Goal: Information Seeking & Learning: Learn about a topic

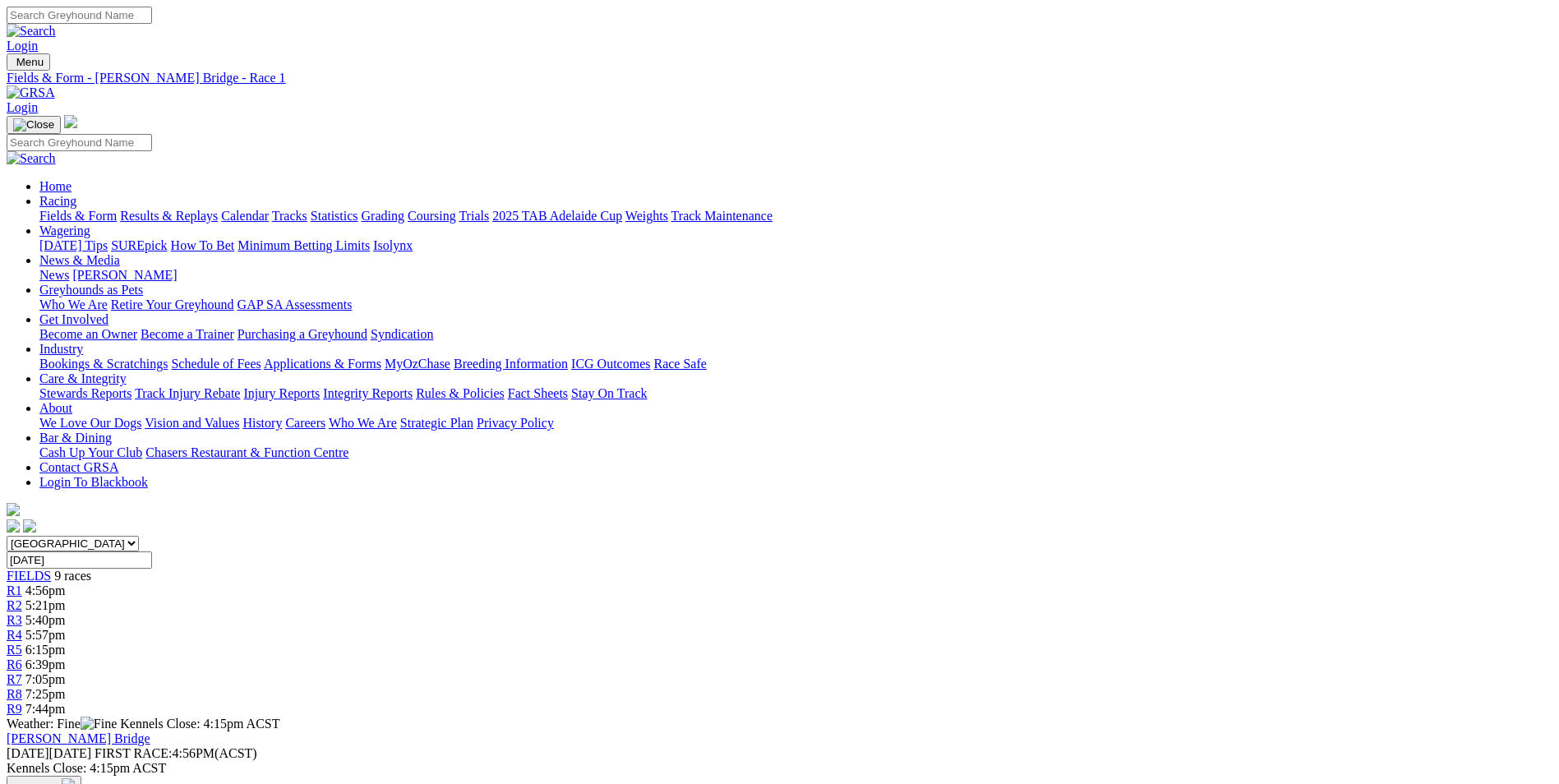
click at [66, 643] on span "6:15pm" at bounding box center [45, 649] width 40 height 14
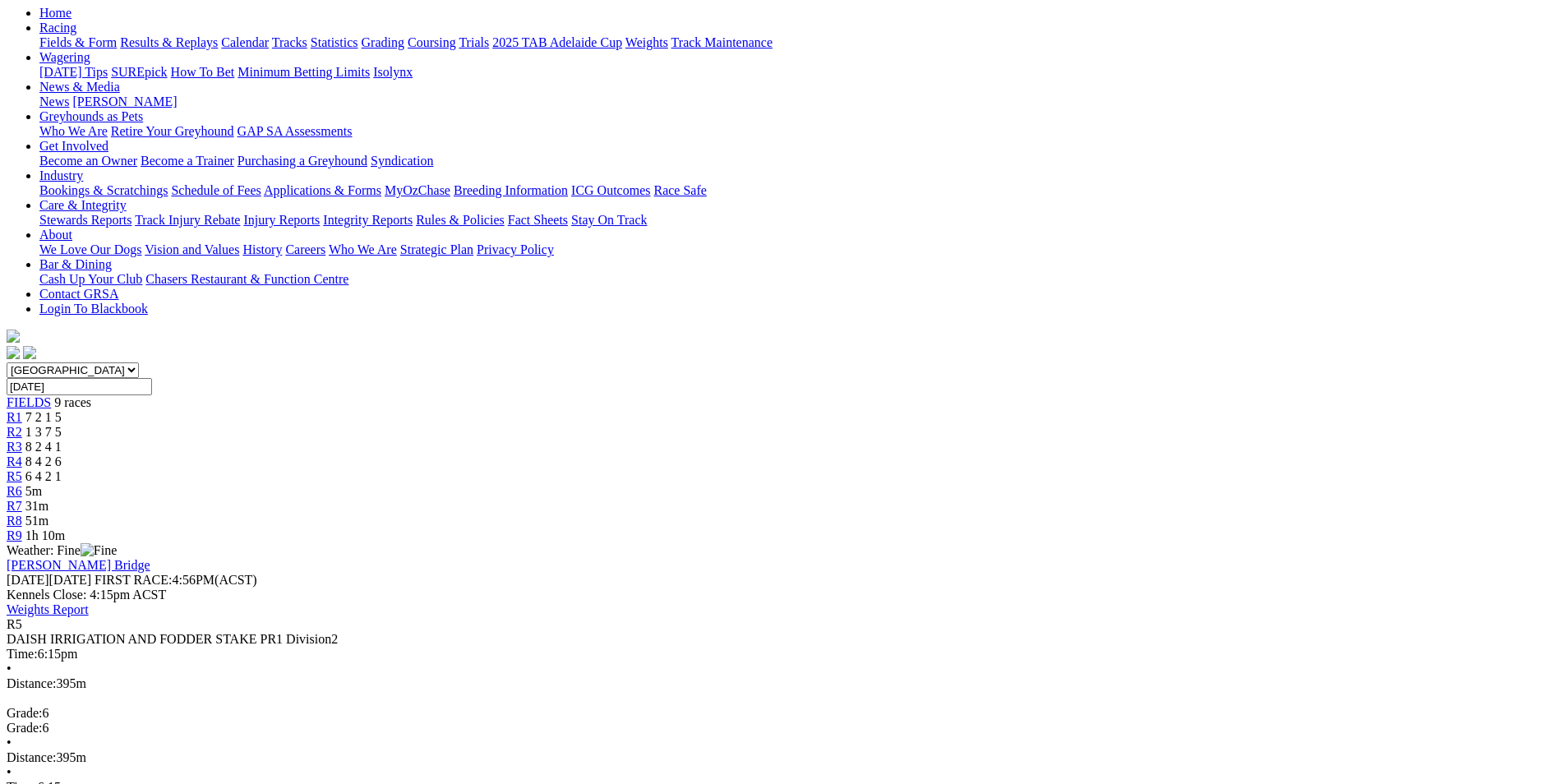
scroll to position [164, 0]
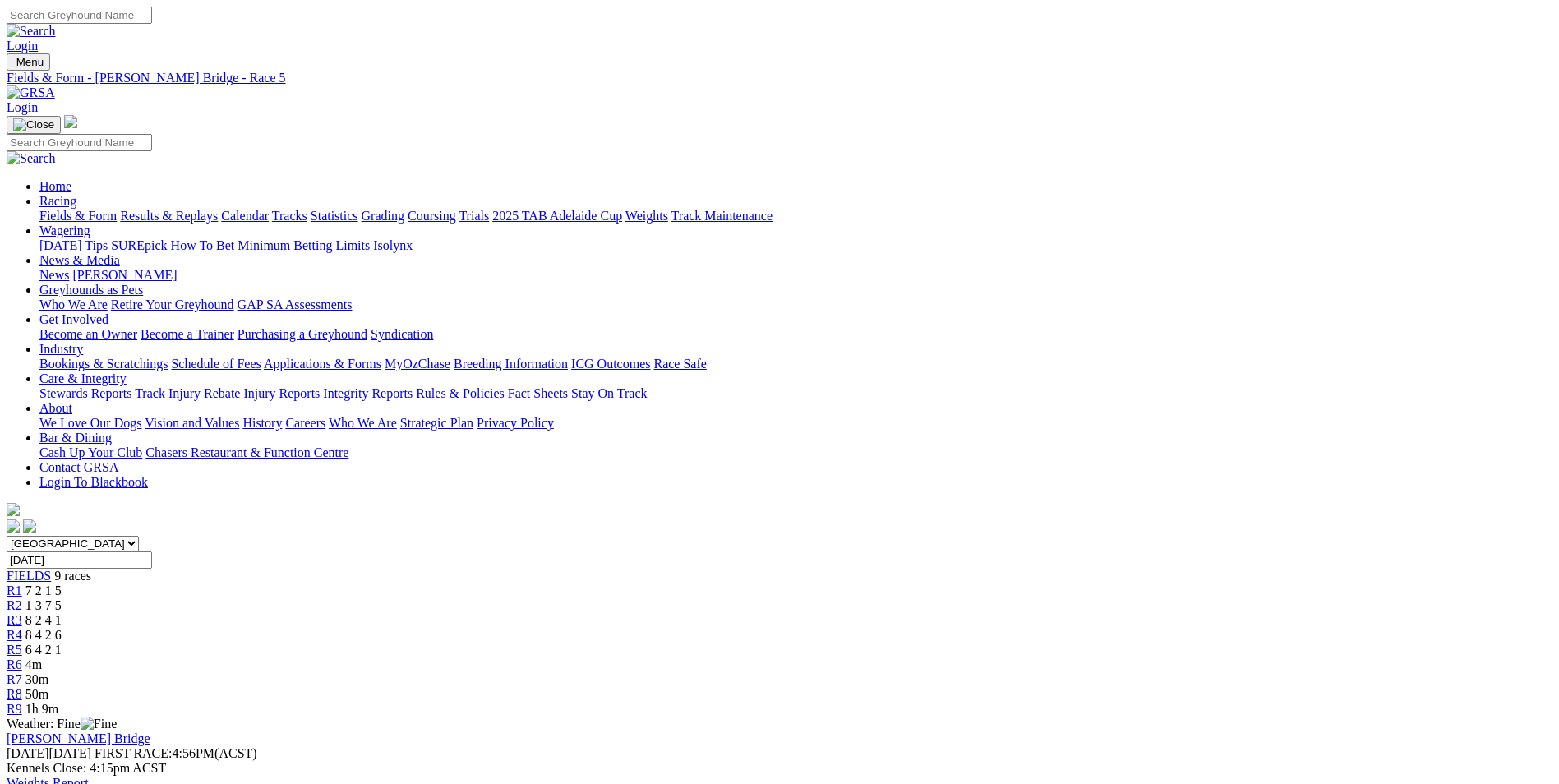
click at [22, 657] on span "R6" at bounding box center [14, 664] width 16 height 14
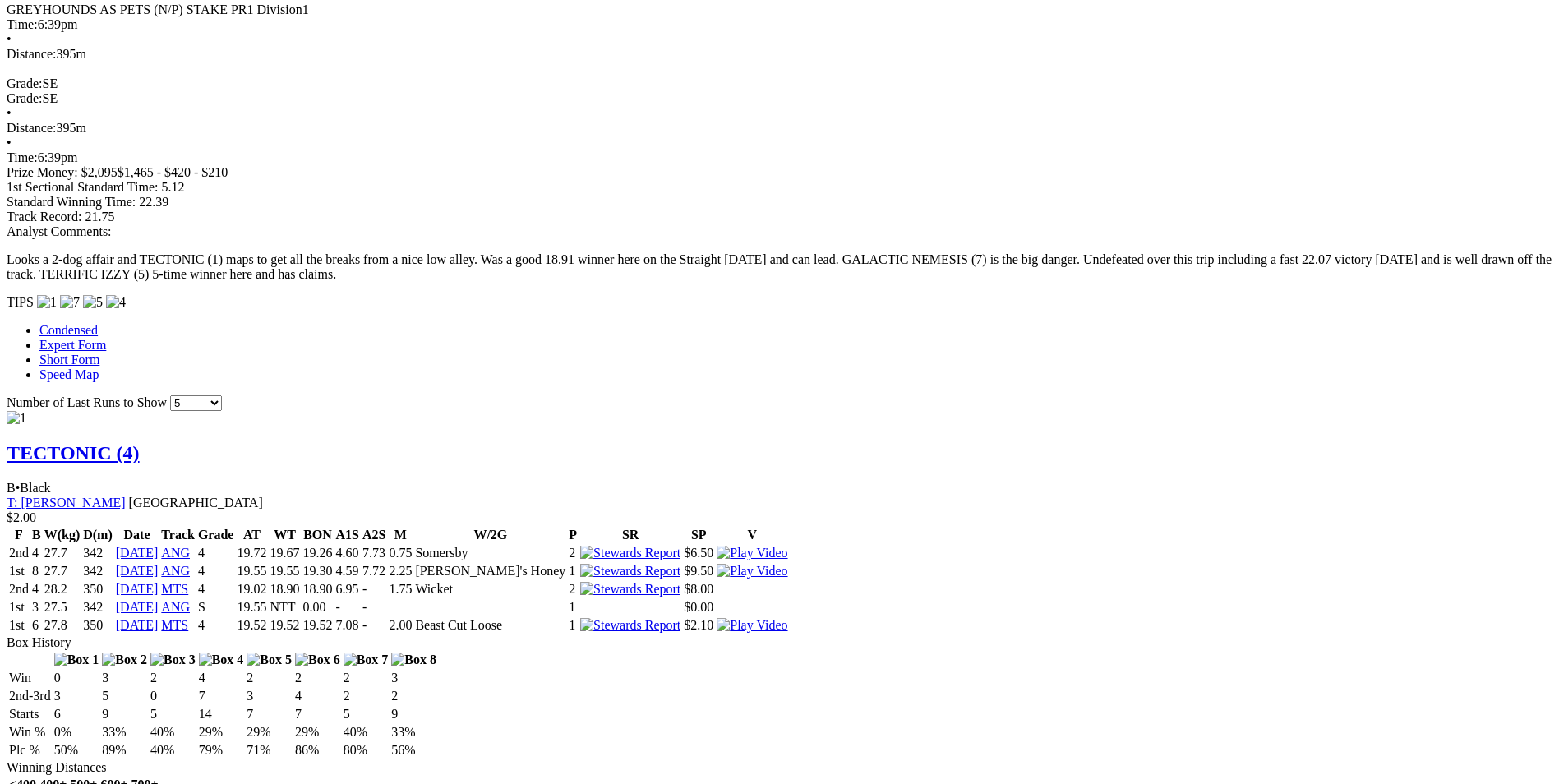
scroll to position [986, 0]
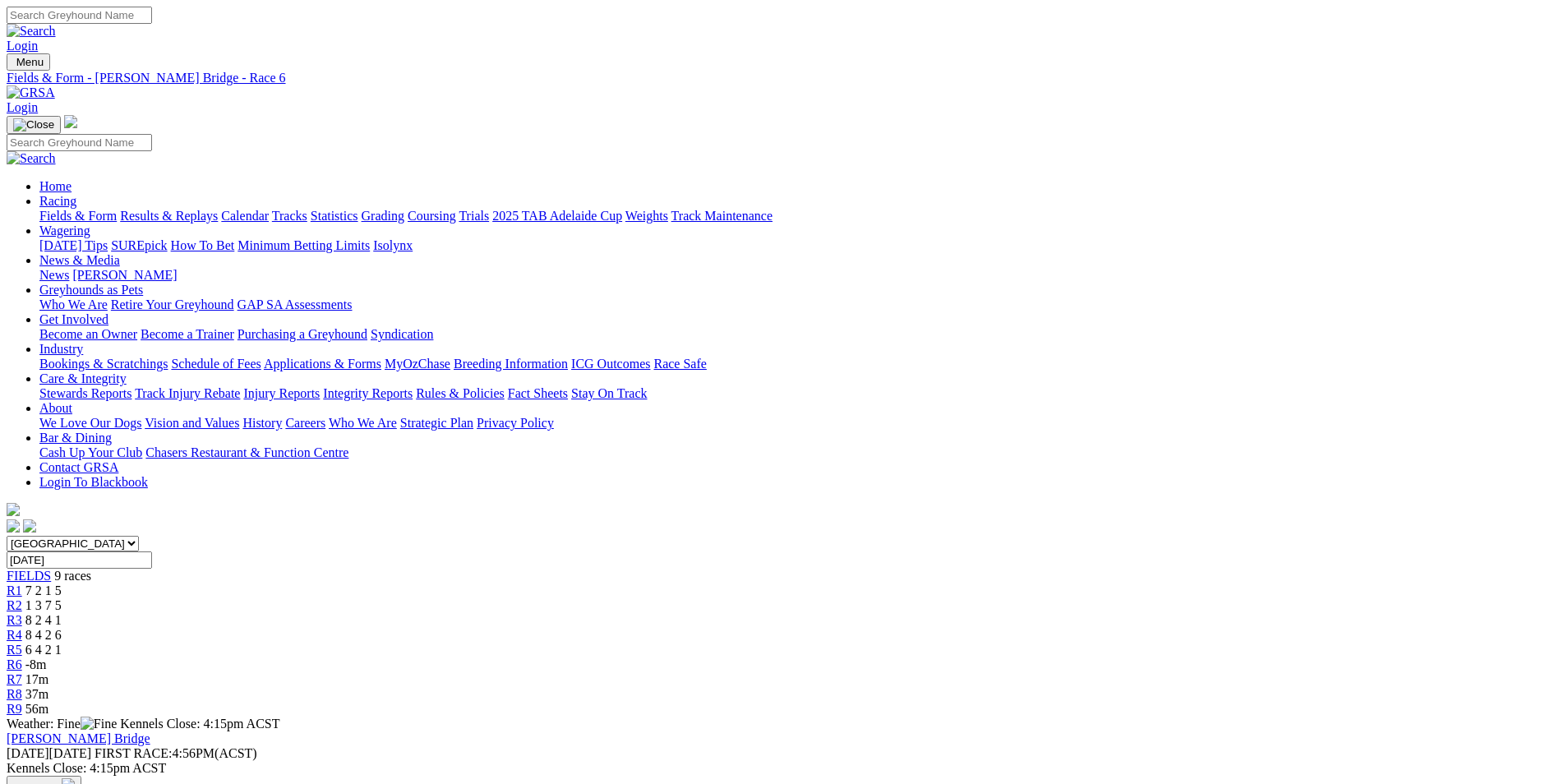
click at [1054, 672] on div "R7 17m" at bounding box center [779, 680] width 1546 height 15
